Goal: Find specific page/section: Find specific page/section

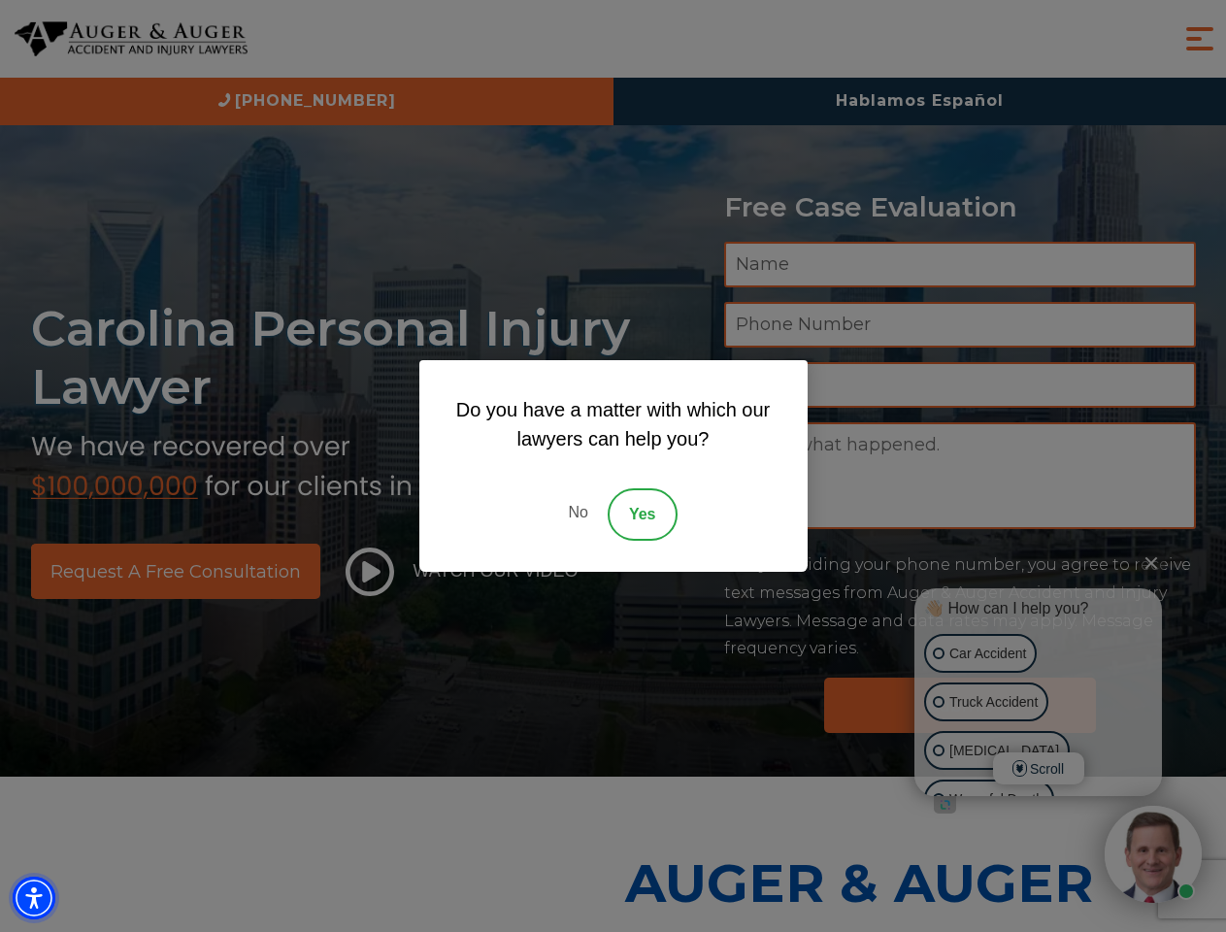
click at [34, 898] on img "Accessibility Menu" at bounding box center [34, 897] width 43 height 43
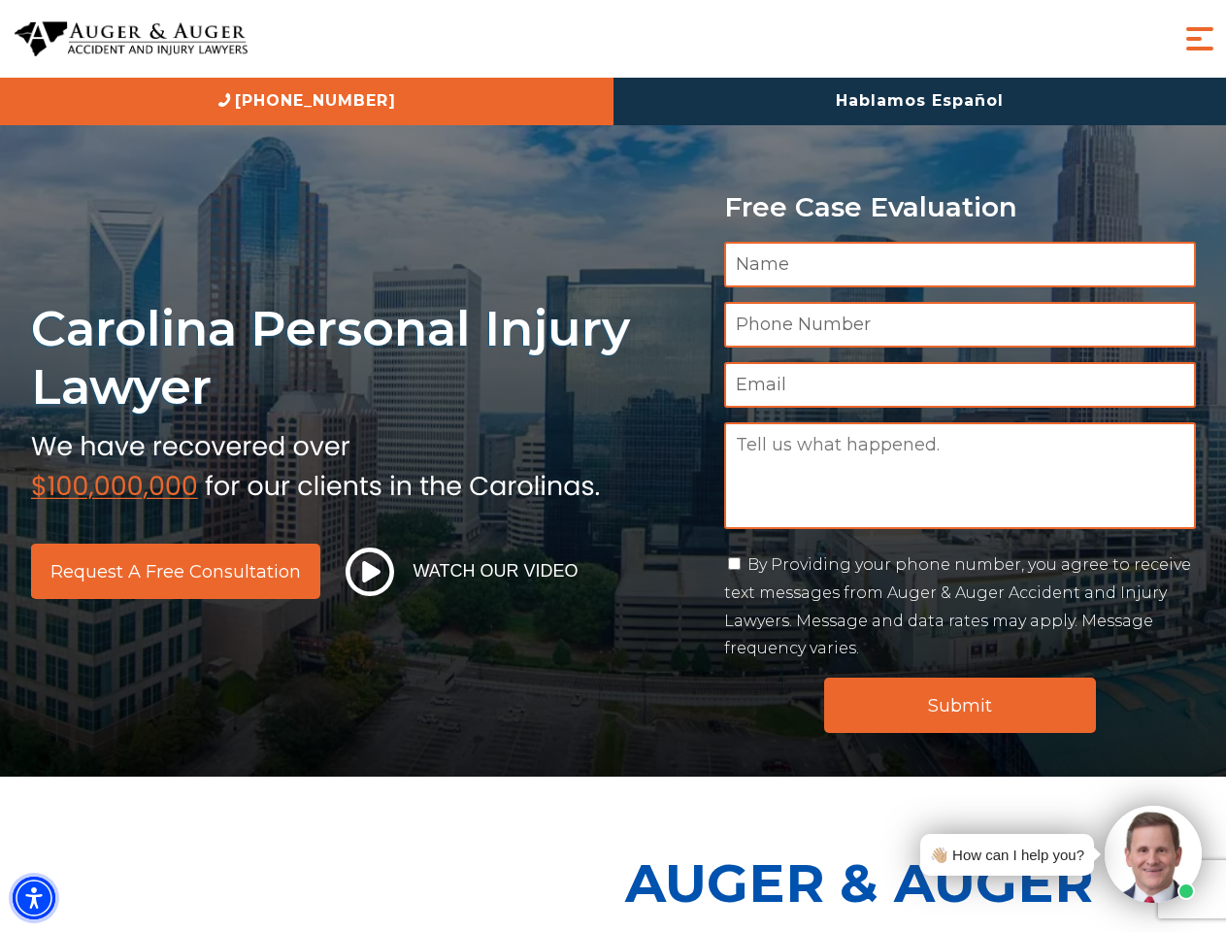
click at [34, 898] on img "Accessibility Menu" at bounding box center [34, 897] width 43 height 43
